Goal: Transaction & Acquisition: Purchase product/service

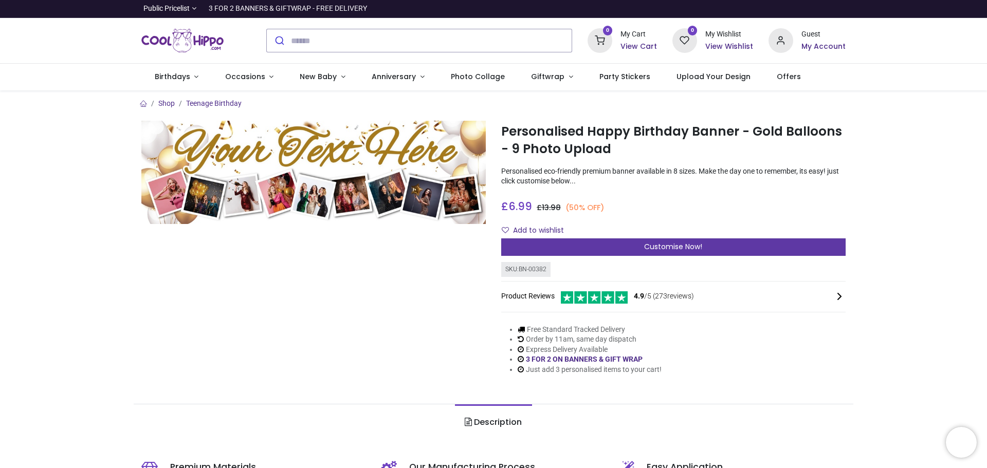
click at [670, 250] on span "Customise Now!" at bounding box center [673, 247] width 58 height 10
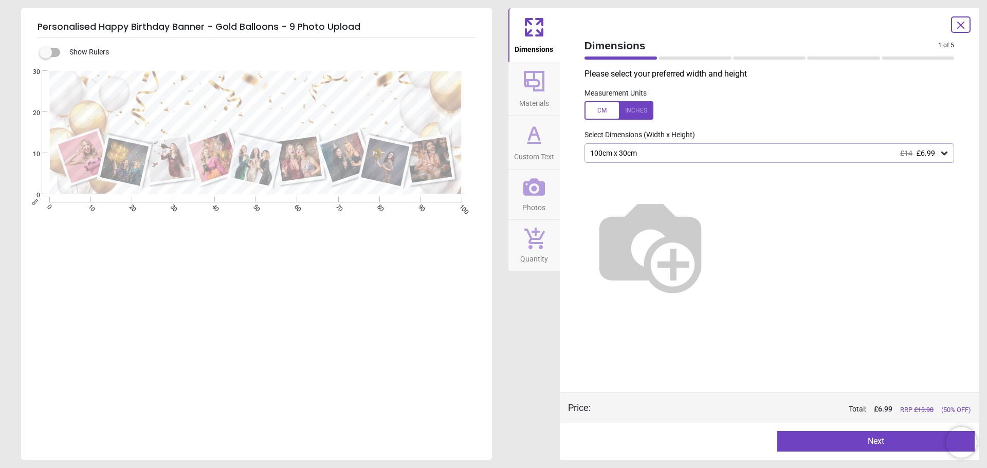
click at [671, 154] on div "100cm x 30cm £14 £6.99" at bounding box center [764, 153] width 350 height 9
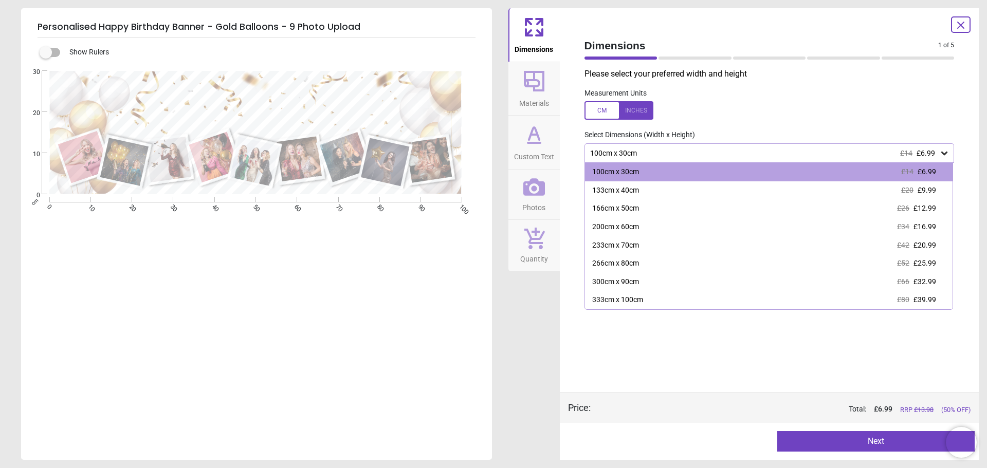
click at [632, 107] on div at bounding box center [618, 110] width 69 height 18
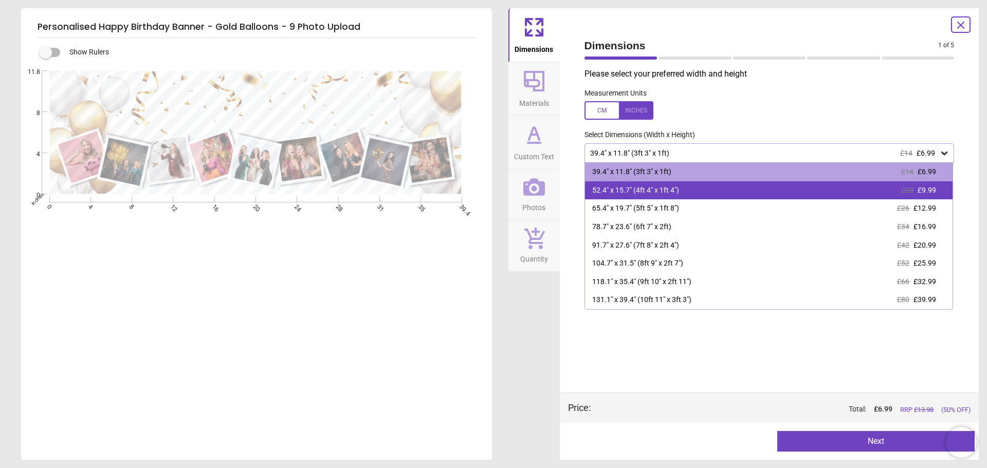
click at [707, 197] on div "52.4" x 15.7" (4ft 4" x 1ft 4") £20 £9.99" at bounding box center [769, 190] width 368 height 18
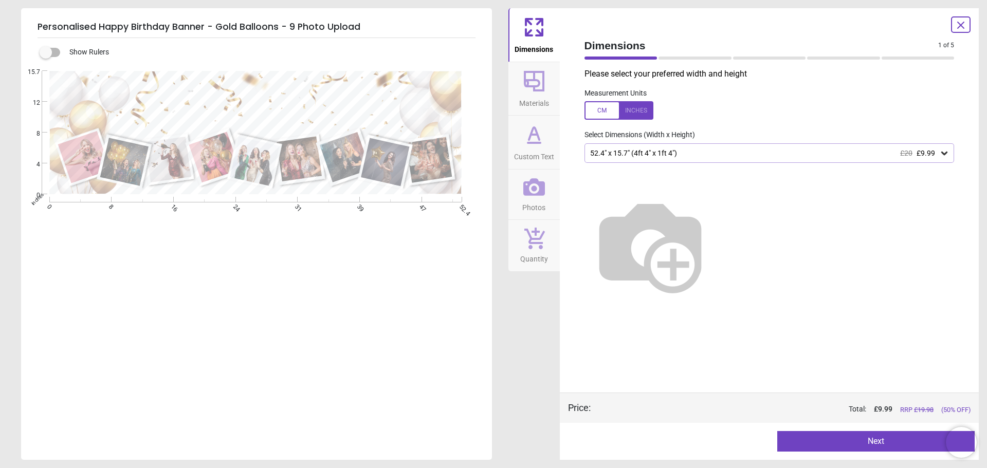
click at [541, 197] on icon at bounding box center [534, 187] width 22 height 22
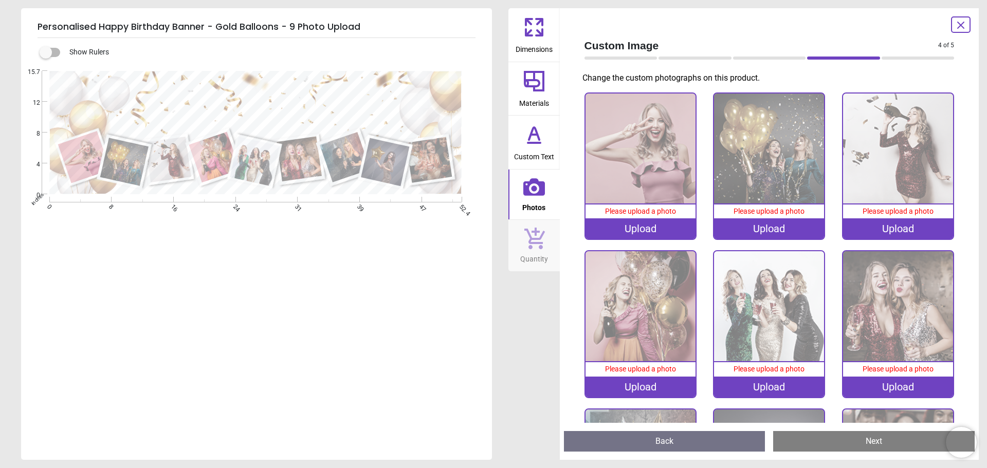
click at [644, 227] on div "Upload" at bounding box center [640, 228] width 110 height 21
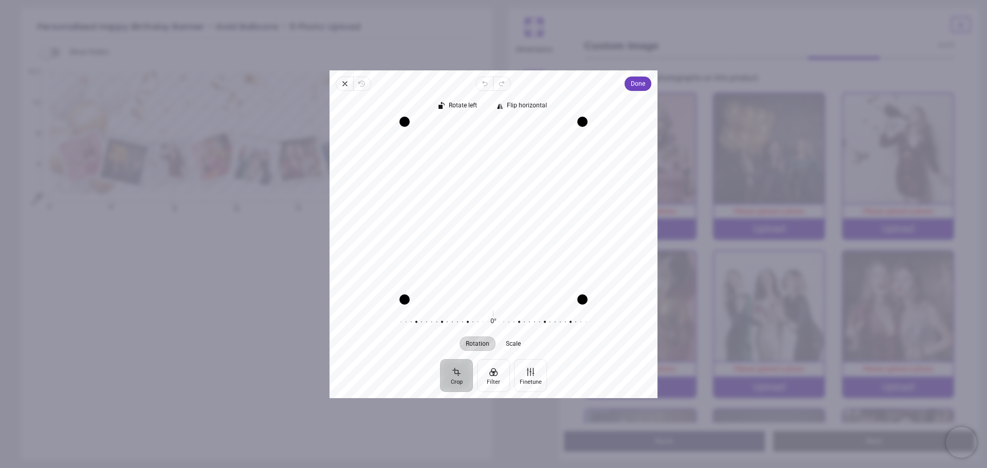
drag, startPoint x: 494, startPoint y: 232, endPoint x: 497, endPoint y: 227, distance: 5.6
click at [497, 227] on div "Recenter" at bounding box center [493, 210] width 311 height 178
click at [636, 87] on span "Done" at bounding box center [638, 84] width 14 height 12
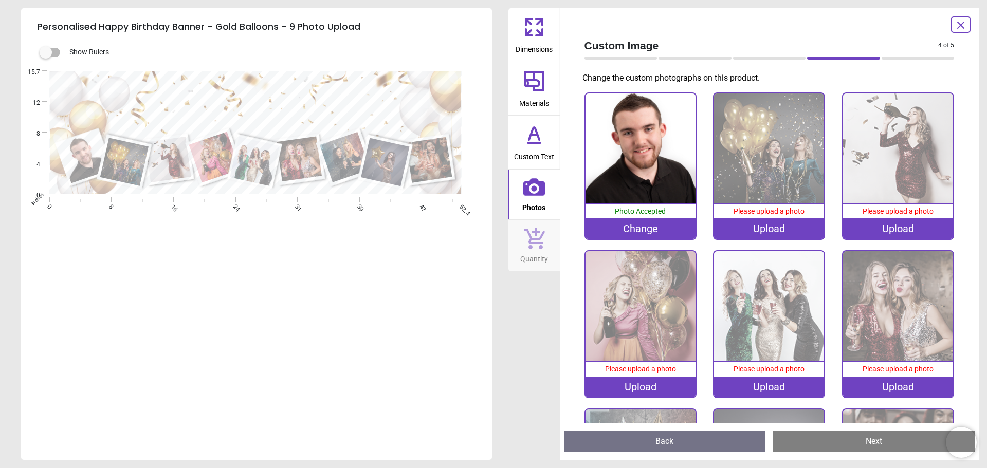
click at [786, 230] on div "Upload" at bounding box center [769, 228] width 110 height 21
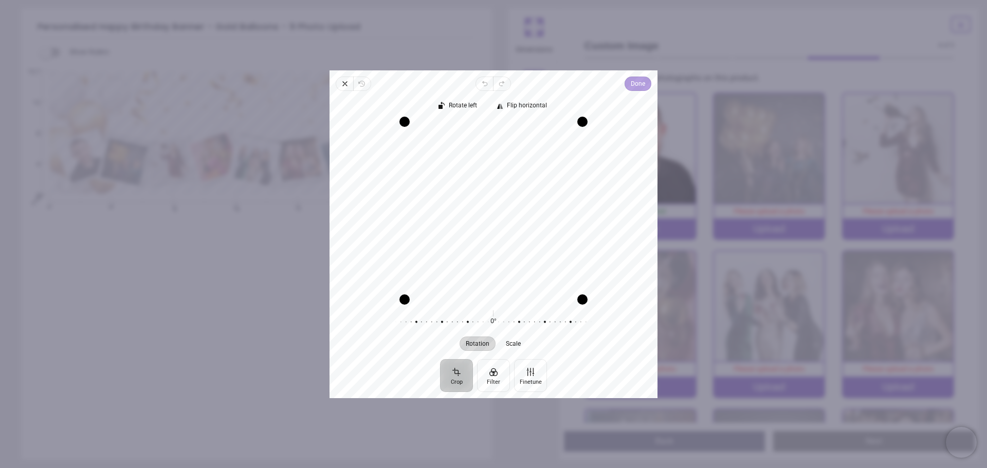
click at [647, 85] on button "Done" at bounding box center [637, 84] width 27 height 14
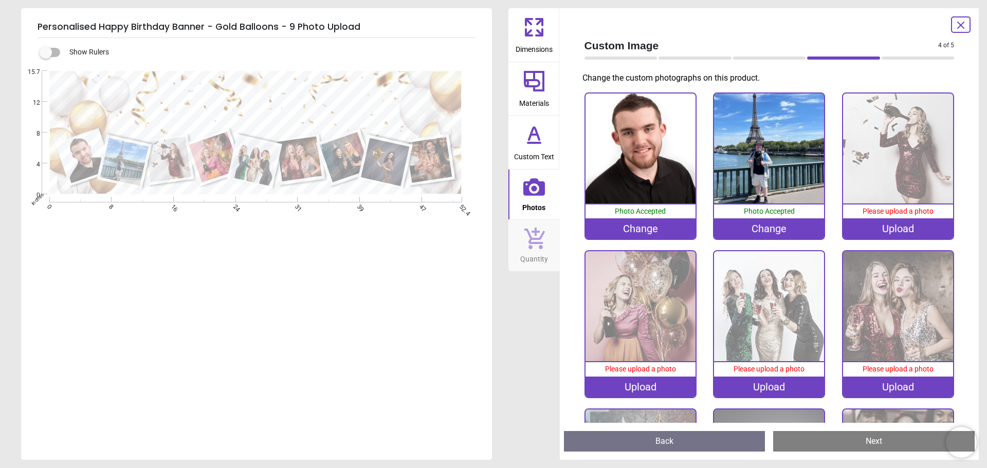
click at [884, 225] on div "Upload" at bounding box center [898, 228] width 110 height 21
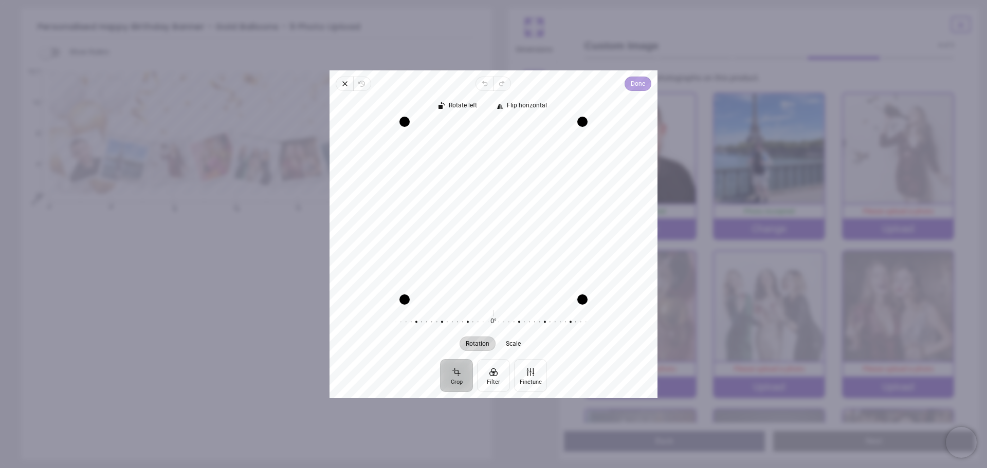
click at [631, 84] on span "Done" at bounding box center [638, 84] width 14 height 12
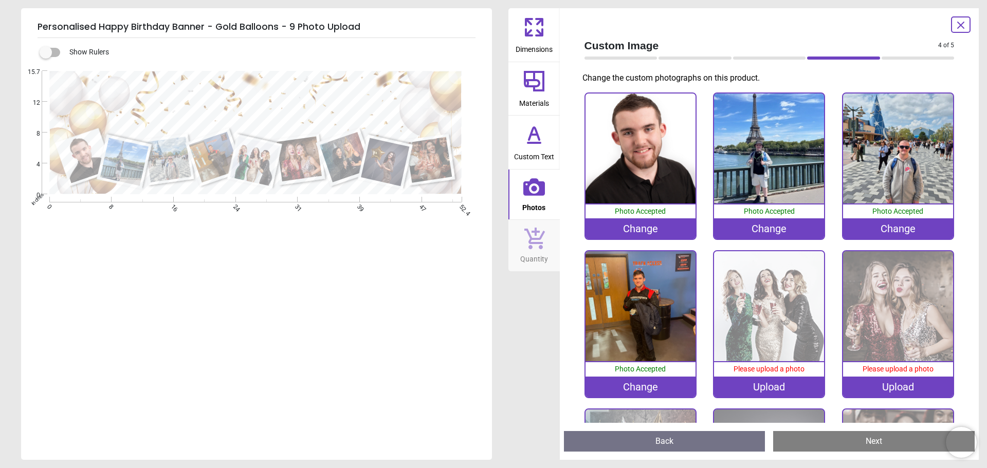
scroll to position [139, 0]
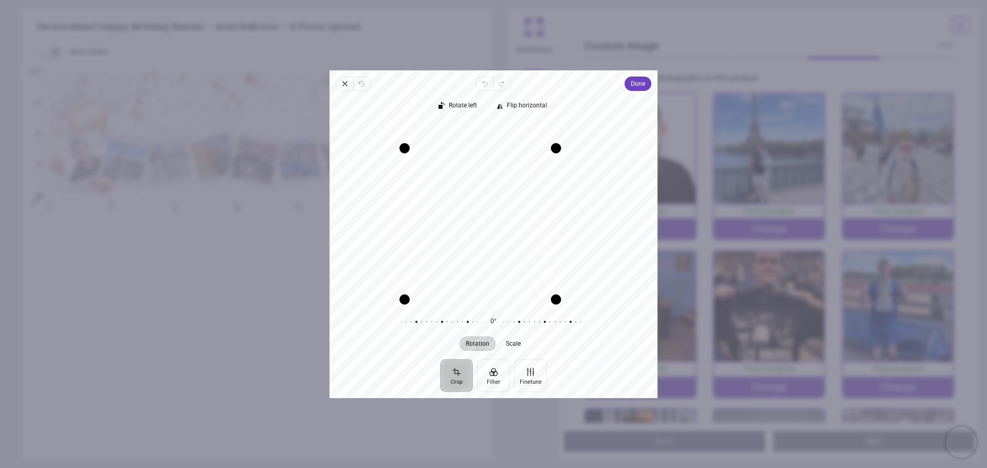
click at [539, 132] on div "Recenter" at bounding box center [493, 210] width 311 height 178
